Goal: Task Accomplishment & Management: Complete application form

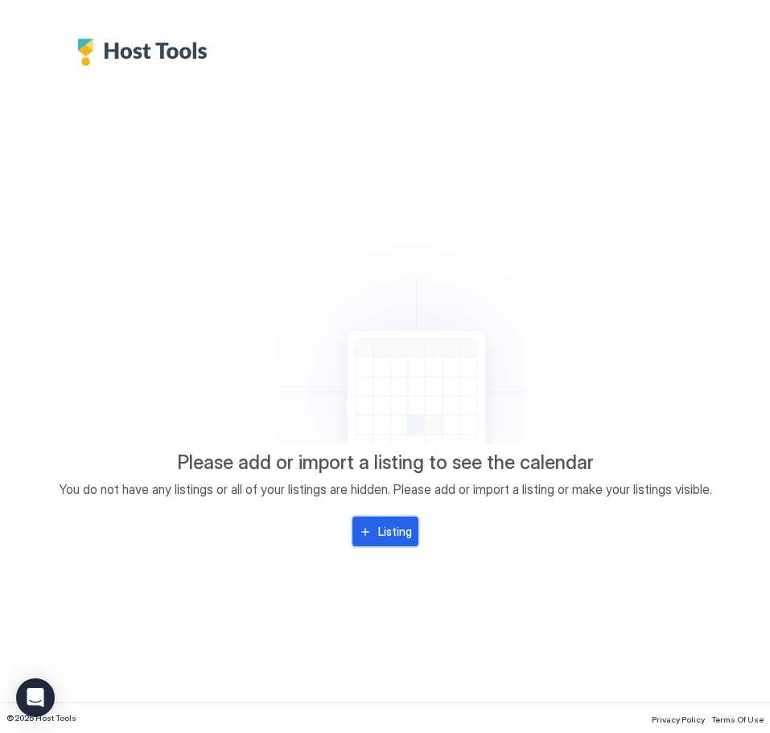
click at [406, 536] on div "Listing" at bounding box center [395, 531] width 34 height 17
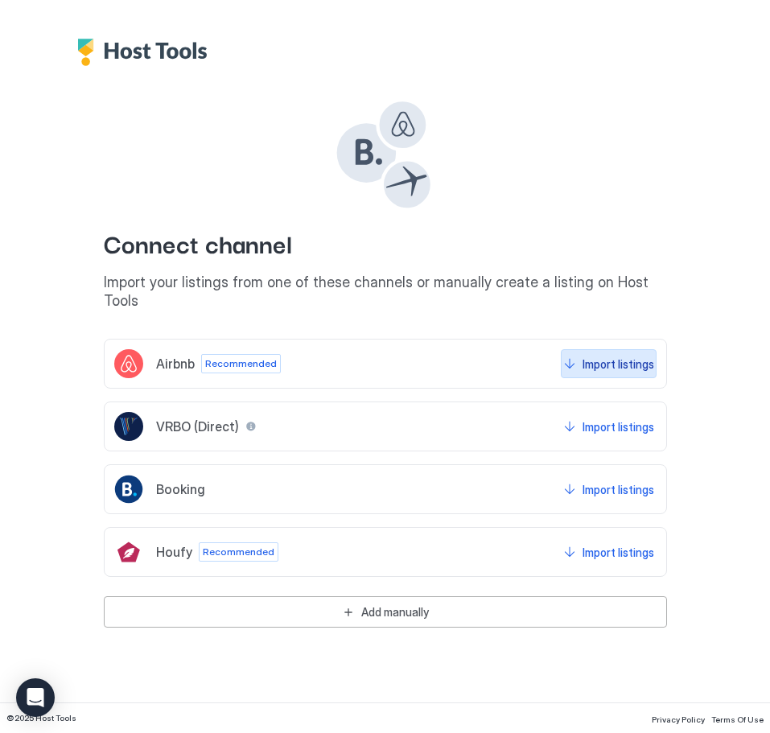
click at [608, 356] on div "Import listings" at bounding box center [619, 364] width 72 height 17
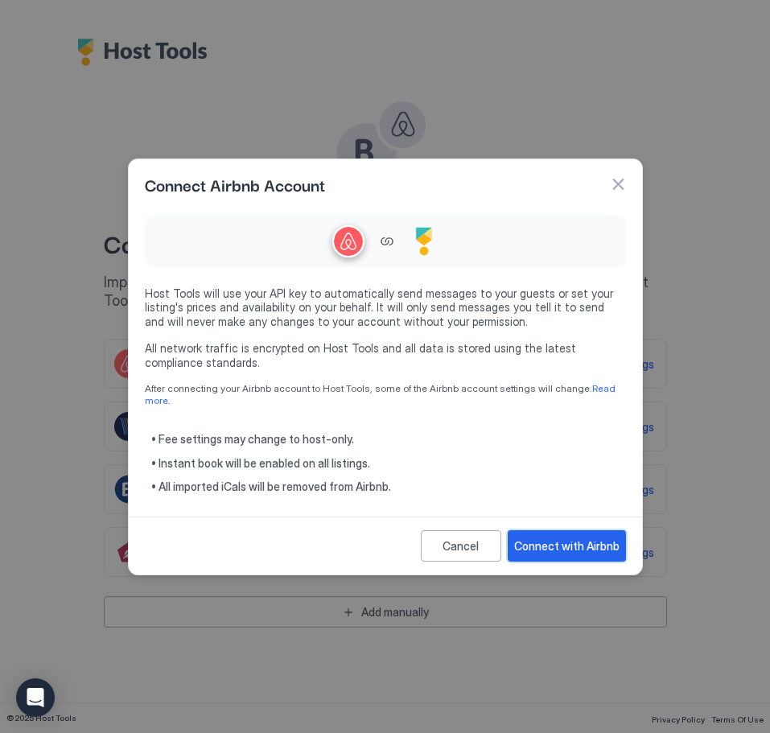
click at [576, 542] on div "Connect with Airbnb" at bounding box center [566, 546] width 105 height 17
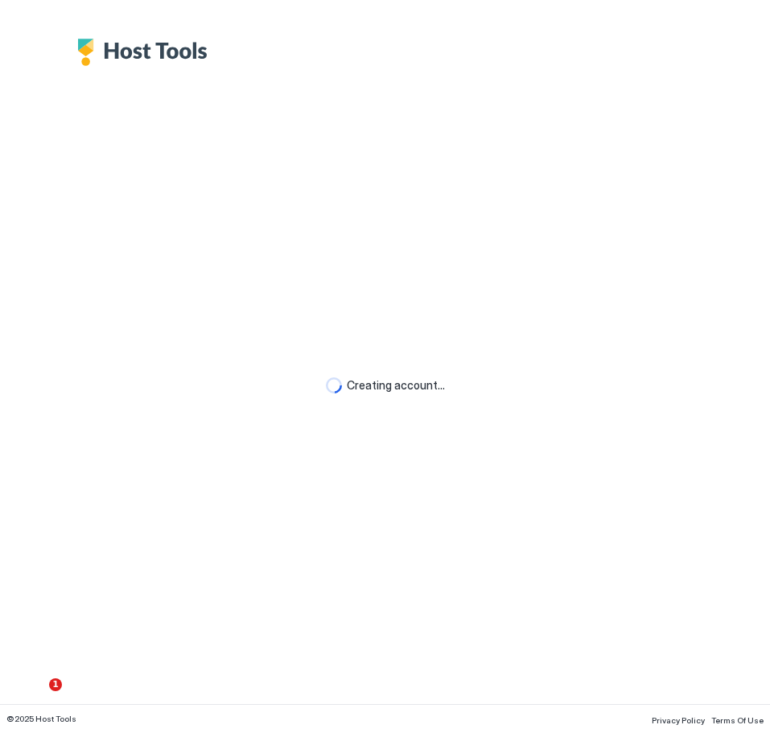
drag, startPoint x: 495, startPoint y: 716, endPoint x: 265, endPoint y: 727, distance: 230.4
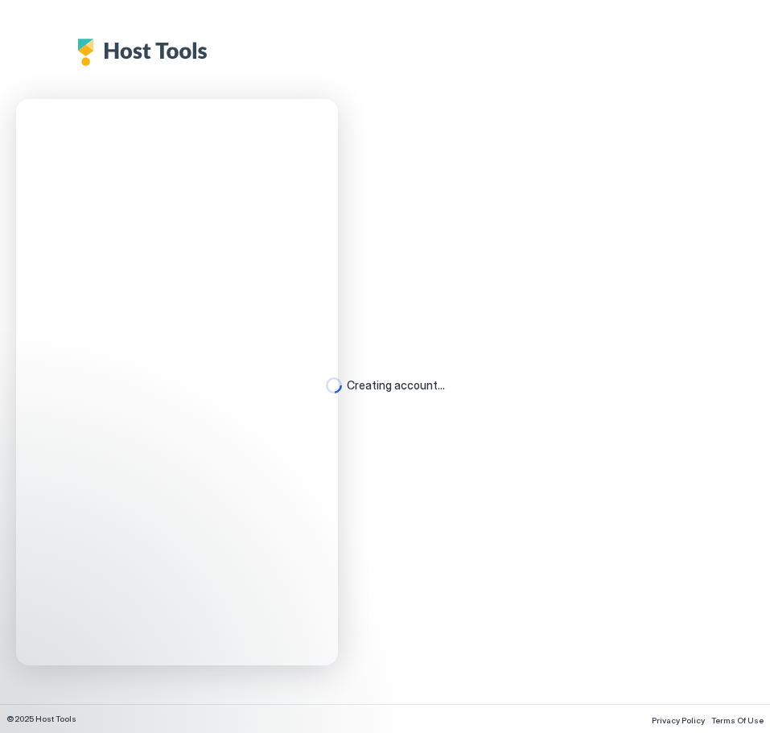
click at [482, 173] on div "Creating account..." at bounding box center [385, 385] width 770 height 638
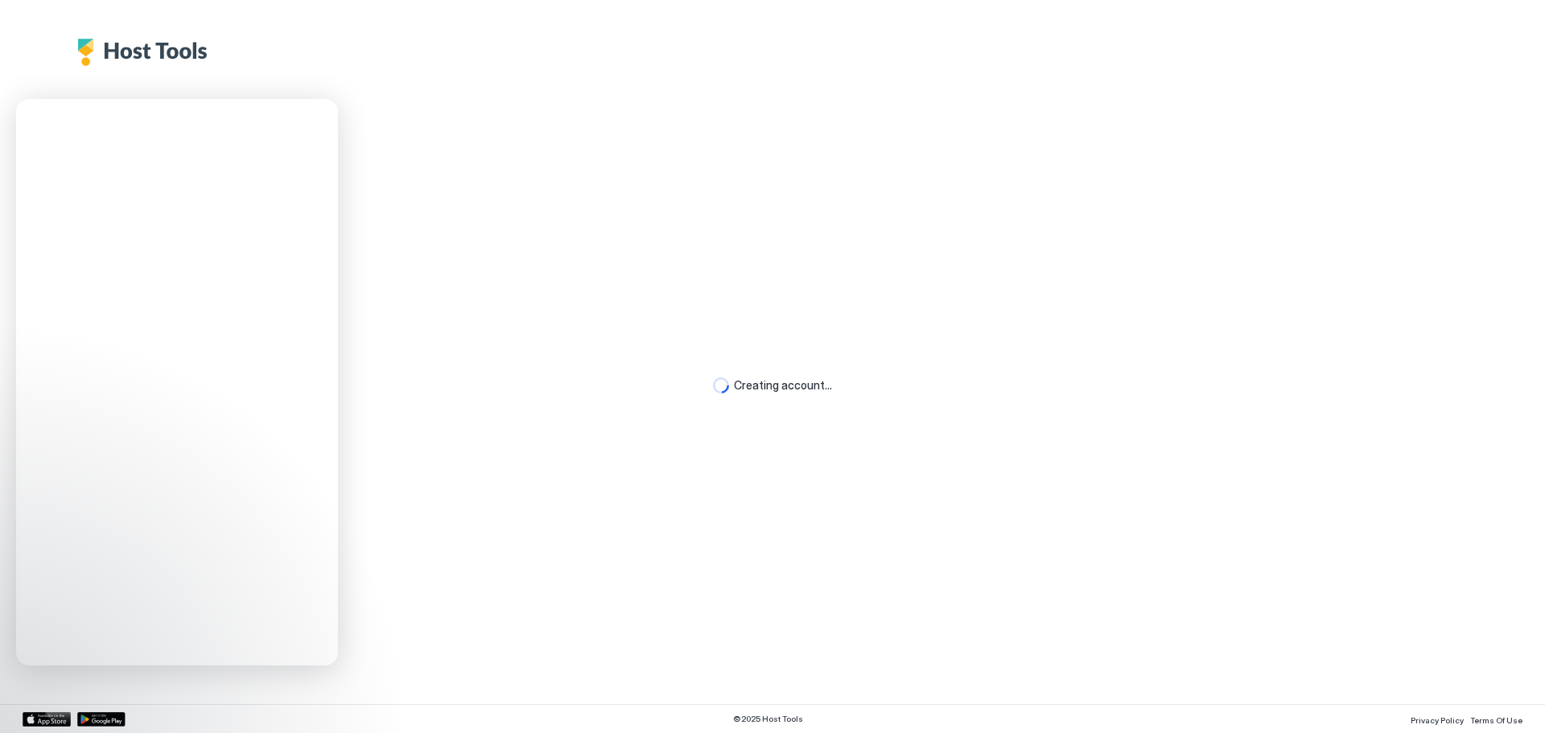
click at [769, 106] on div "Creating account..." at bounding box center [772, 385] width 1545 height 638
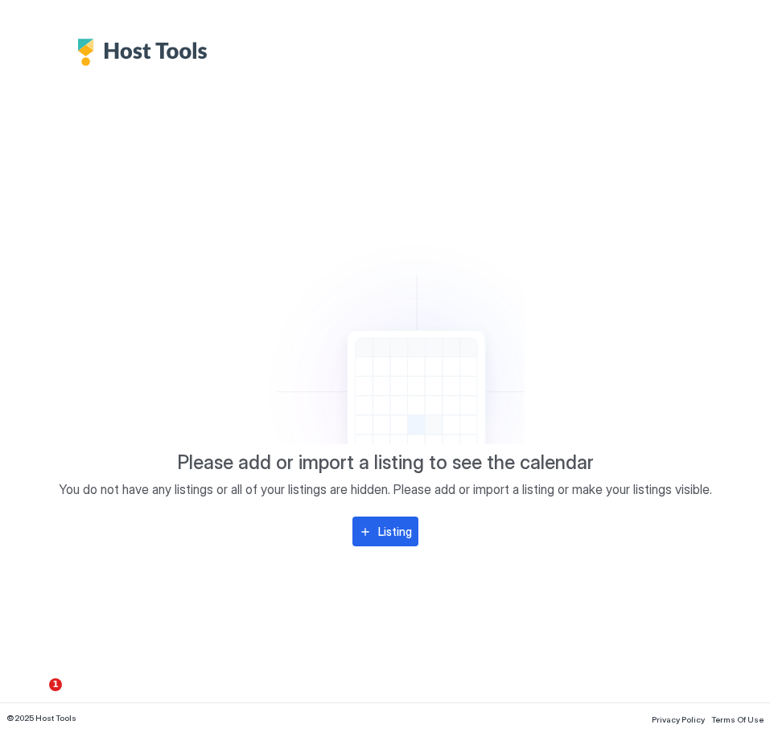
drag, startPoint x: 521, startPoint y: 85, endPoint x: 463, endPoint y: 187, distance: 117.5
click at [520, 97] on div "Please add or import a listing to see the calendar You do not have any listings…" at bounding box center [385, 384] width 725 height 636
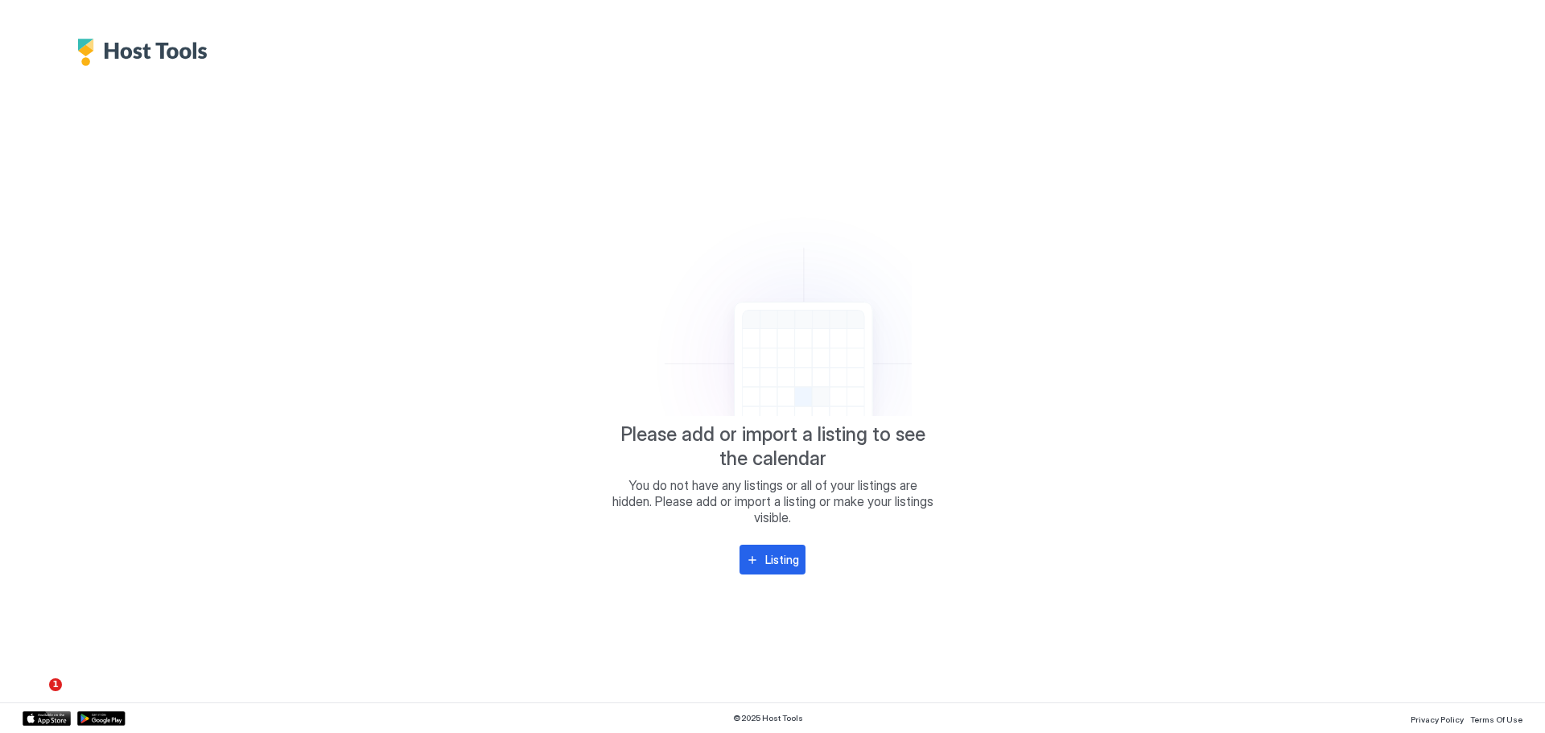
click at [163, 43] on img "Host Tools Logo" at bounding box center [146, 52] width 138 height 27
click at [126, 47] on img "Host Tools Logo" at bounding box center [146, 52] width 138 height 27
click at [73, 45] on div at bounding box center [772, 33] width 1545 height 66
